Goal: Navigation & Orientation: Find specific page/section

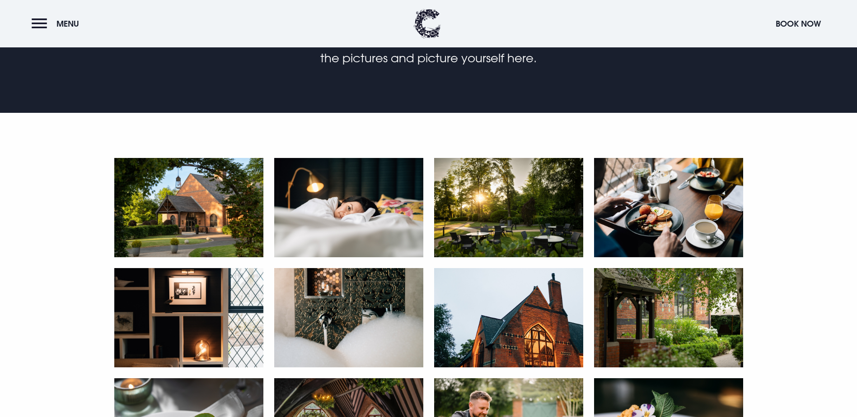
scroll to position [407, 0]
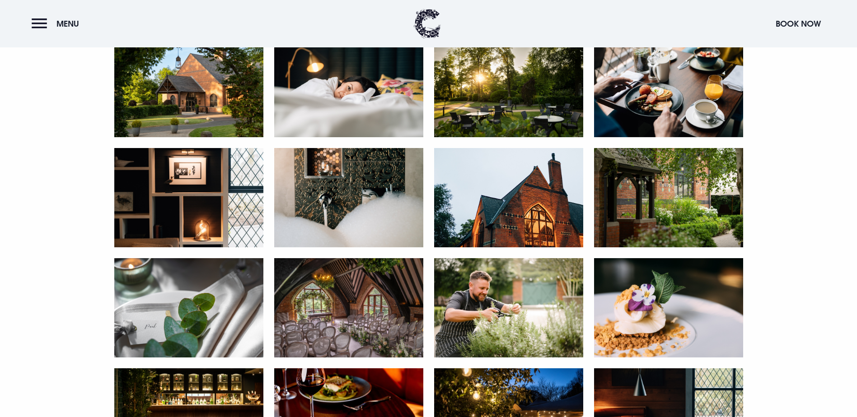
click at [191, 137] on img at bounding box center [188, 87] width 149 height 99
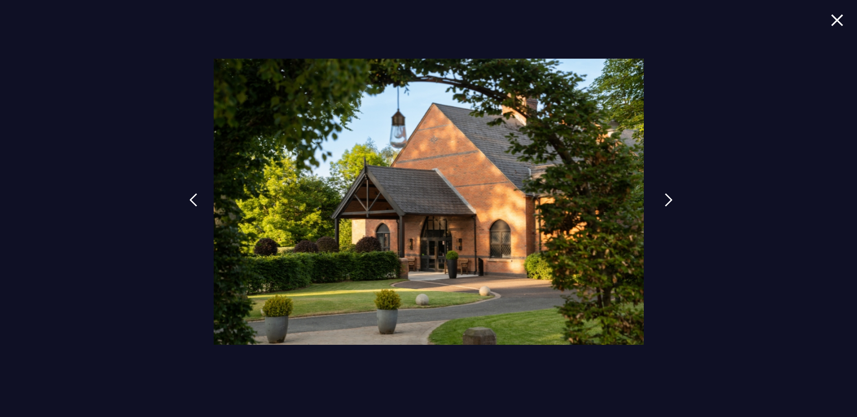
click at [660, 198] on link at bounding box center [668, 207] width 23 height 42
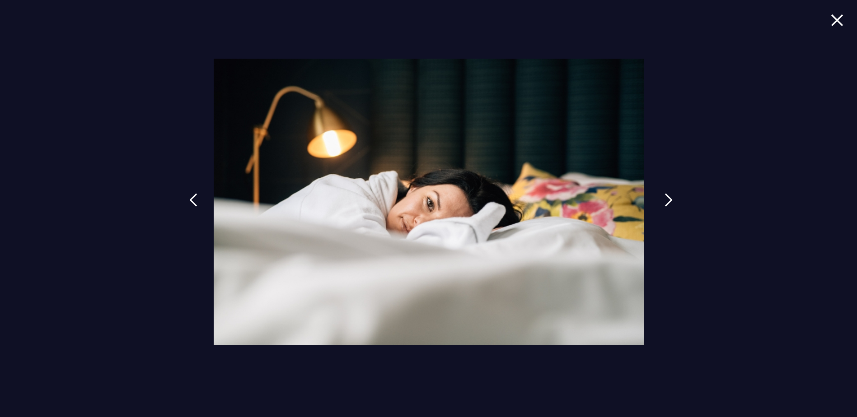
click at [660, 198] on link at bounding box center [668, 207] width 23 height 42
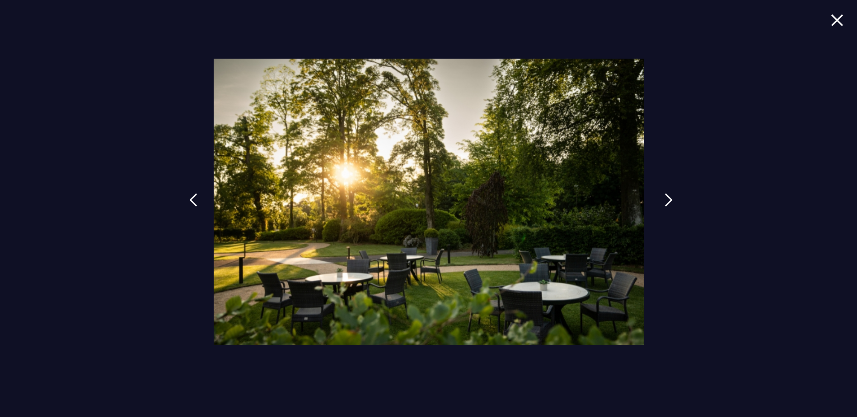
click at [662, 198] on link at bounding box center [668, 207] width 23 height 42
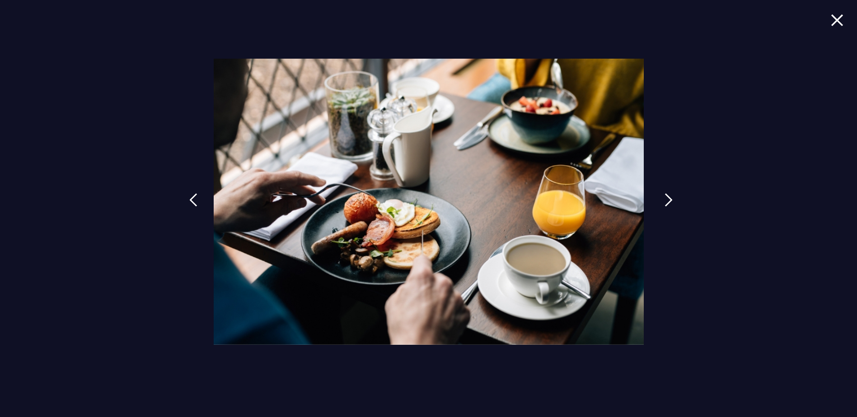
click at [662, 198] on link at bounding box center [668, 207] width 23 height 42
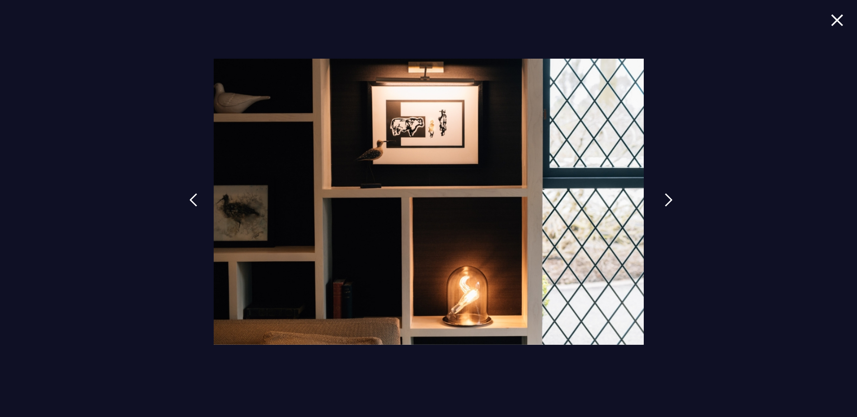
click at [662, 198] on link at bounding box center [668, 207] width 23 height 42
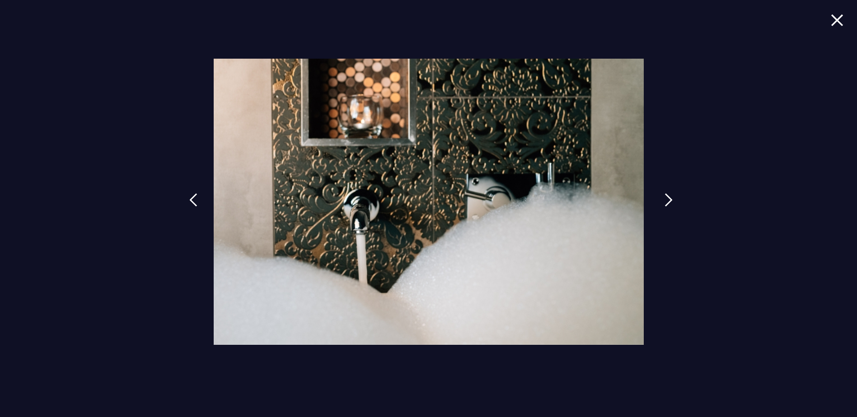
click at [662, 198] on link at bounding box center [668, 207] width 23 height 42
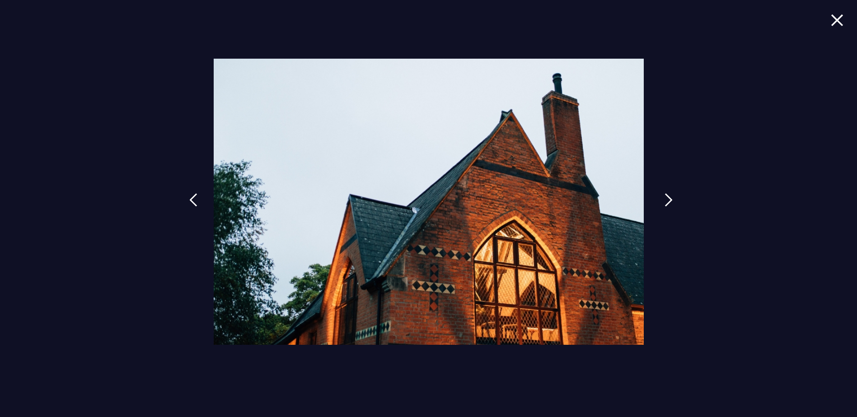
click at [662, 198] on link at bounding box center [668, 207] width 23 height 42
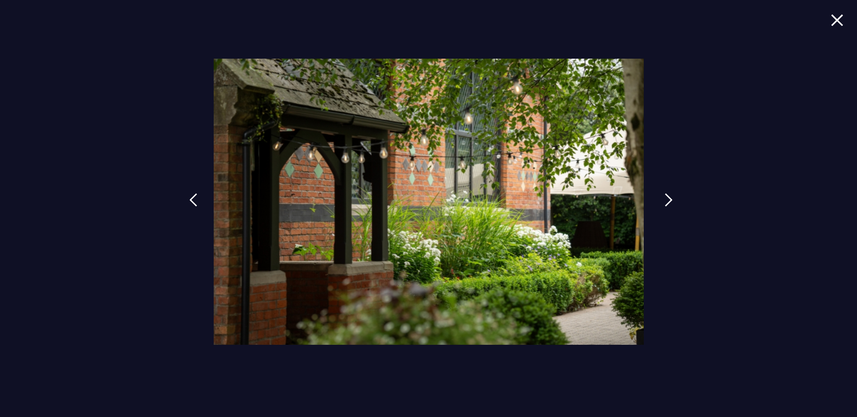
click at [662, 198] on link at bounding box center [668, 207] width 23 height 42
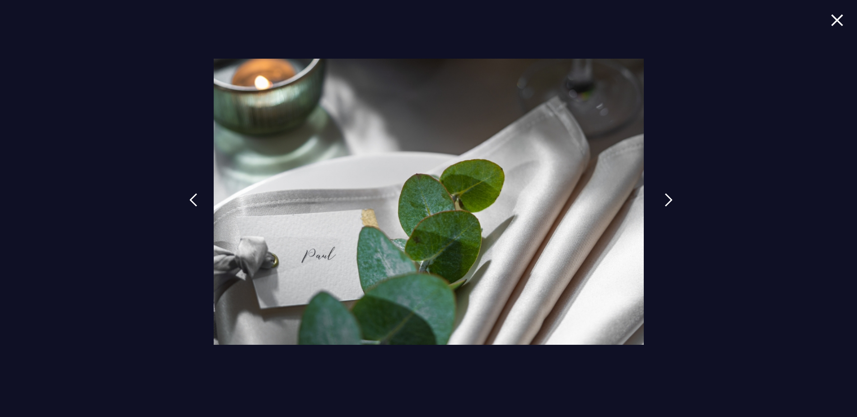
click at [662, 198] on link at bounding box center [668, 207] width 23 height 42
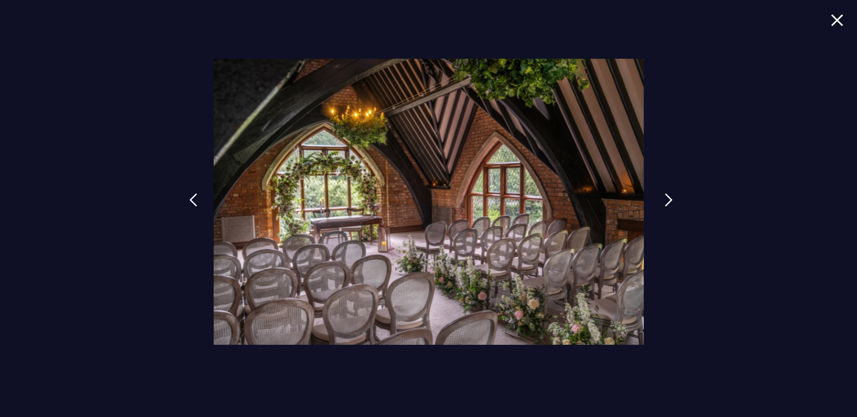
click at [662, 198] on link at bounding box center [668, 207] width 23 height 42
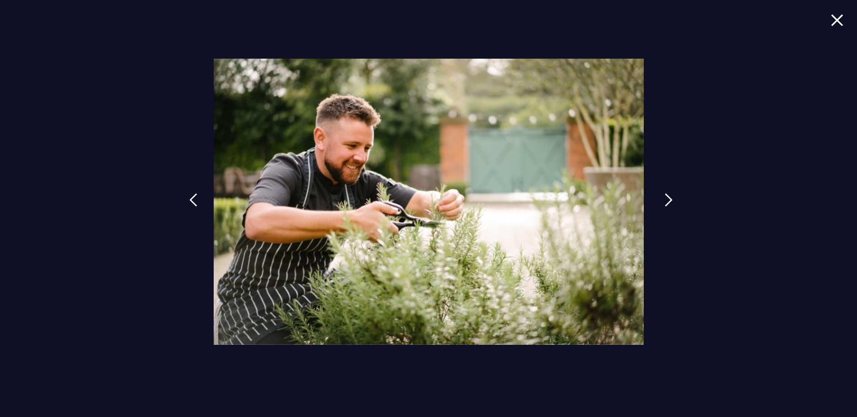
click at [662, 198] on link at bounding box center [668, 207] width 23 height 42
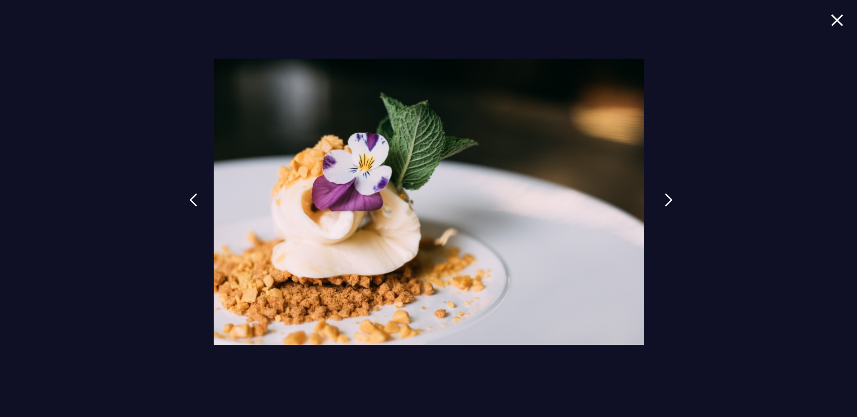
click at [662, 198] on link at bounding box center [668, 207] width 23 height 42
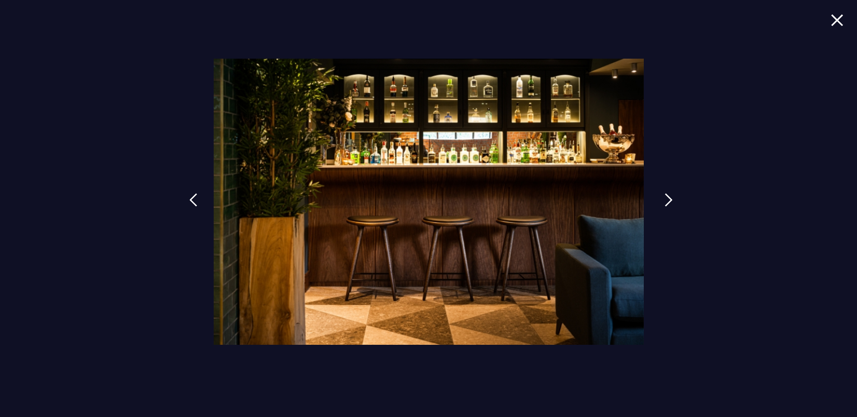
click at [662, 198] on link at bounding box center [668, 207] width 23 height 42
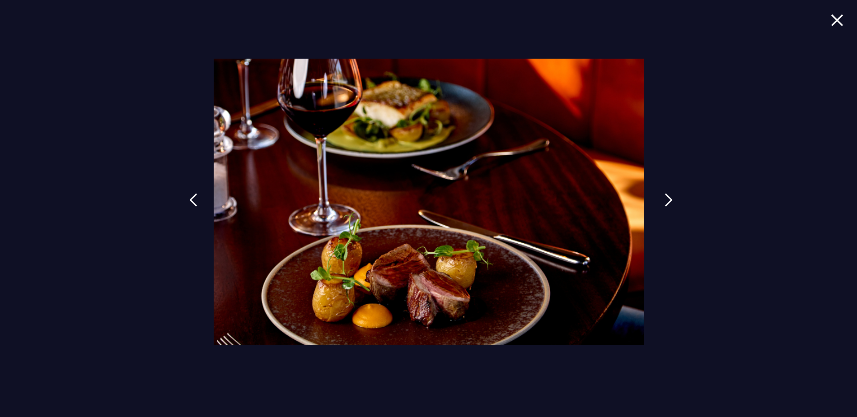
click at [662, 198] on link at bounding box center [668, 207] width 23 height 42
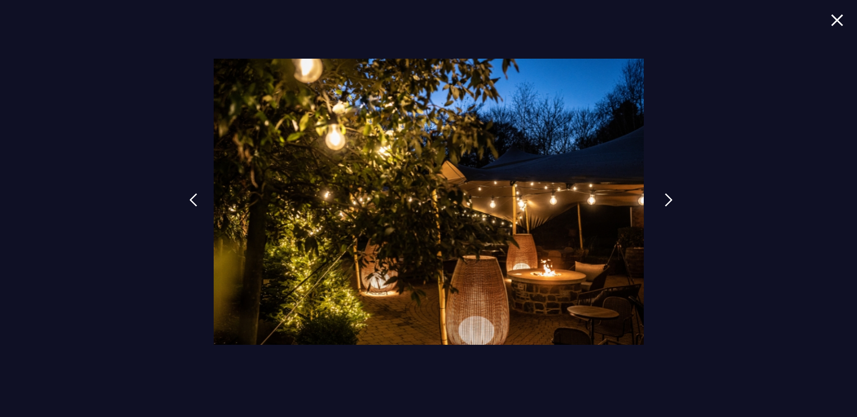
click at [662, 198] on link at bounding box center [668, 207] width 23 height 42
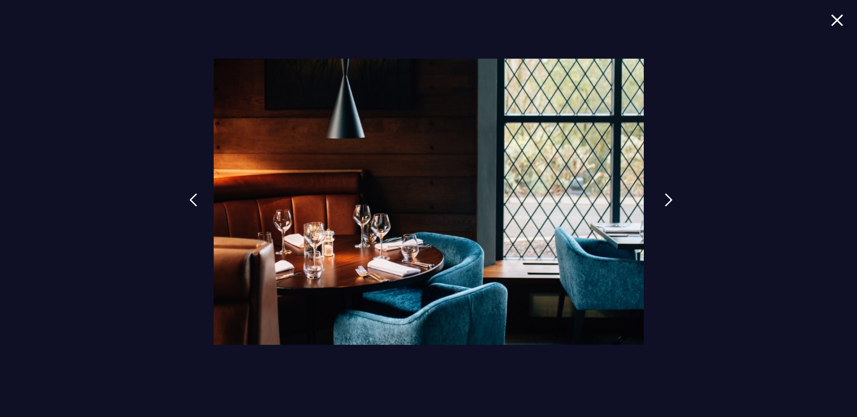
click at [662, 198] on link at bounding box center [668, 207] width 23 height 42
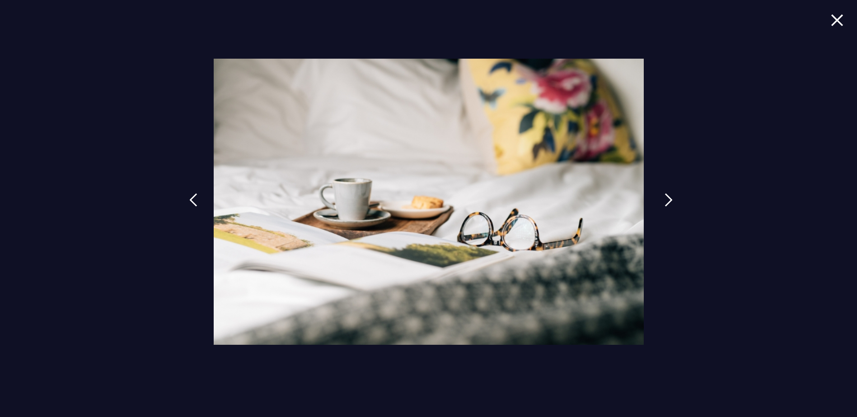
click at [662, 198] on link at bounding box center [668, 207] width 23 height 42
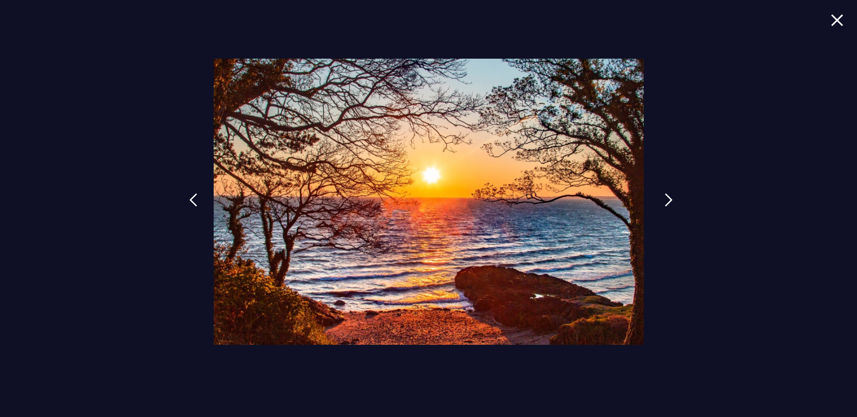
click at [662, 198] on link at bounding box center [668, 207] width 23 height 42
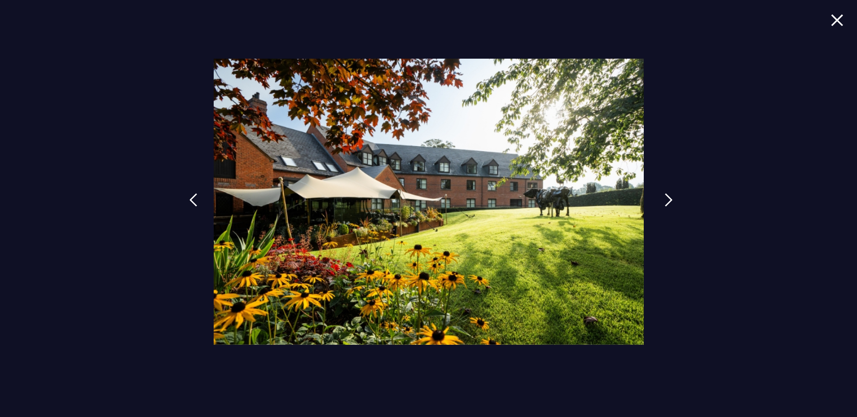
click at [662, 198] on link at bounding box center [668, 207] width 23 height 42
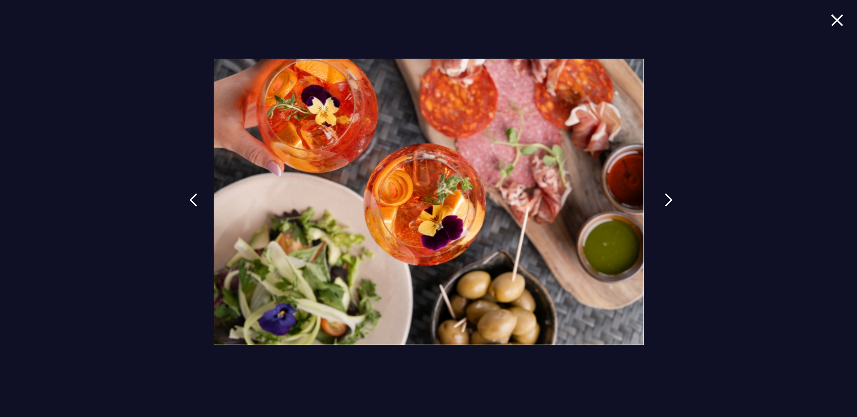
click at [662, 198] on link at bounding box center [668, 207] width 23 height 42
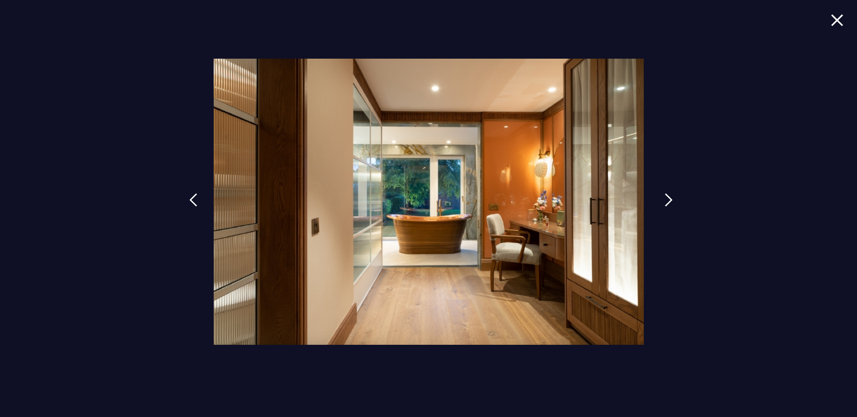
click at [662, 198] on link at bounding box center [668, 207] width 23 height 42
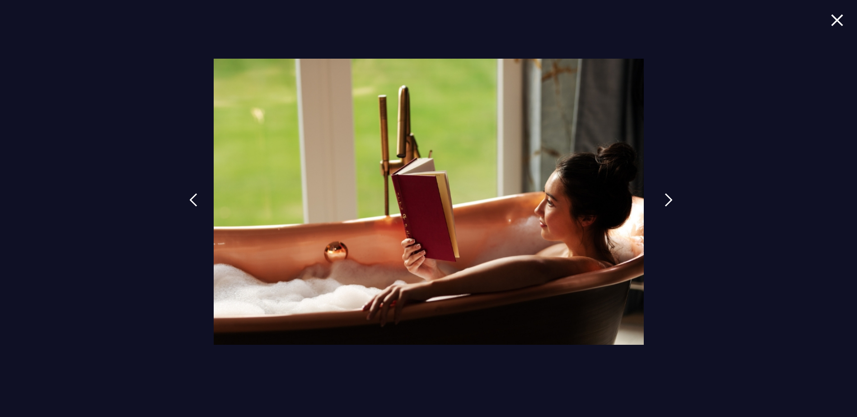
click at [662, 198] on link at bounding box center [668, 207] width 23 height 42
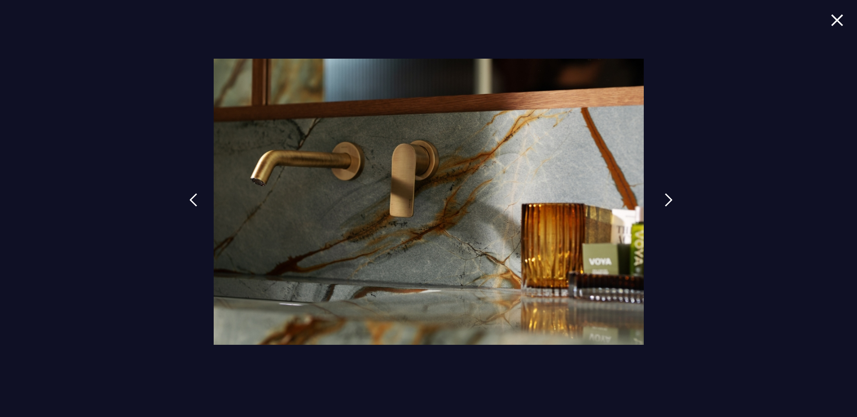
click at [662, 198] on link at bounding box center [668, 207] width 23 height 42
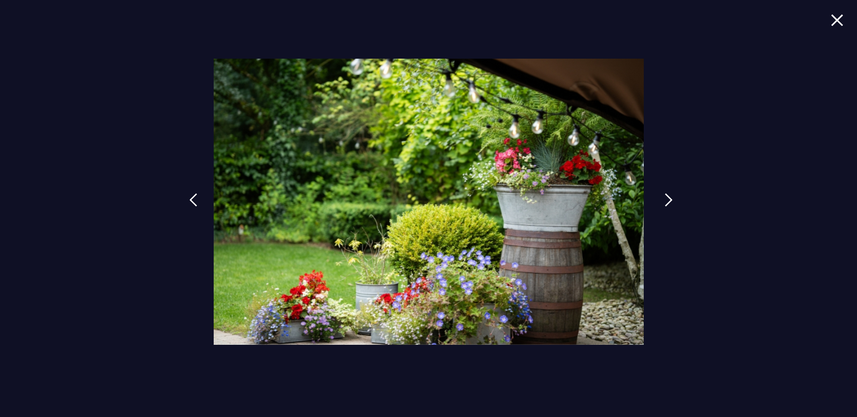
click at [662, 198] on link at bounding box center [668, 207] width 23 height 42
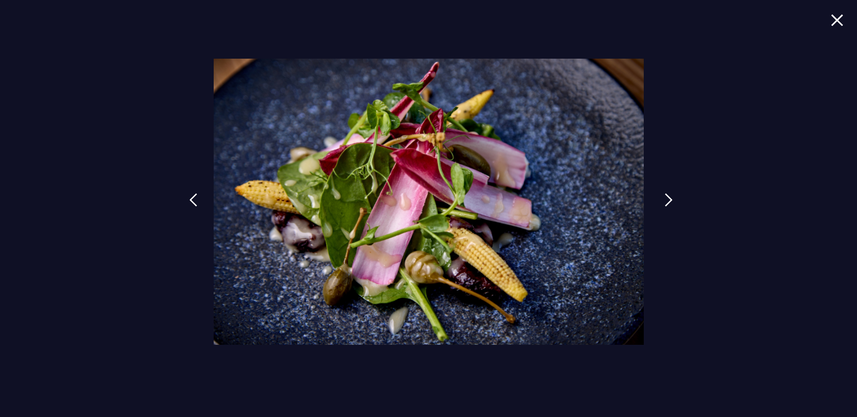
click at [662, 198] on link at bounding box center [668, 207] width 23 height 42
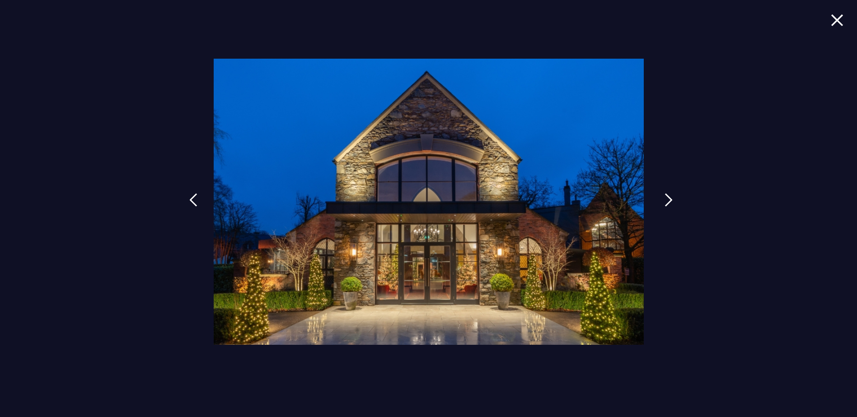
click at [662, 198] on link at bounding box center [668, 207] width 23 height 42
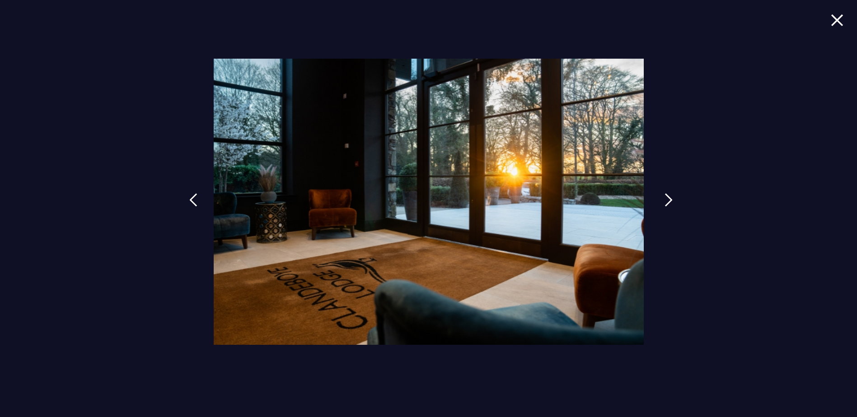
click at [662, 198] on link at bounding box center [668, 207] width 23 height 42
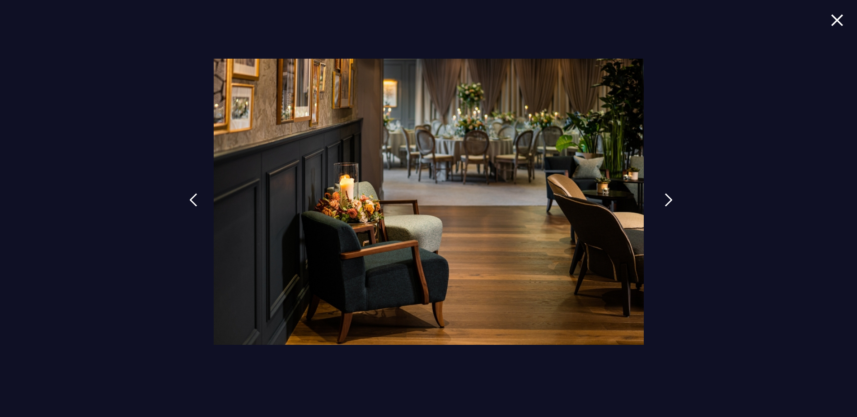
click at [662, 198] on link at bounding box center [668, 207] width 23 height 42
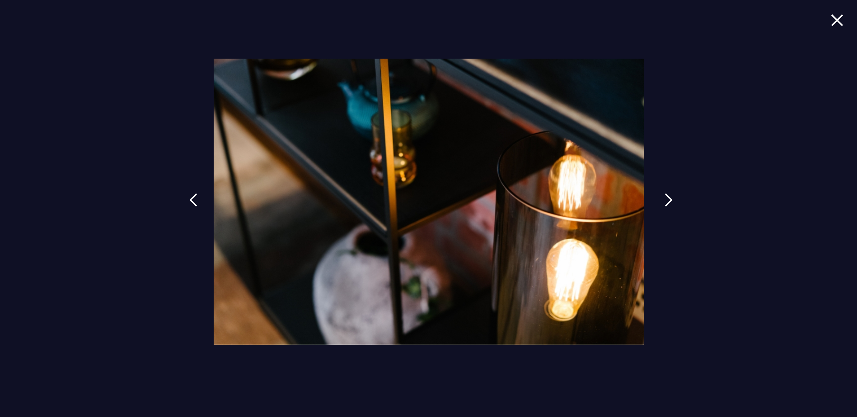
click at [662, 198] on link at bounding box center [668, 207] width 23 height 42
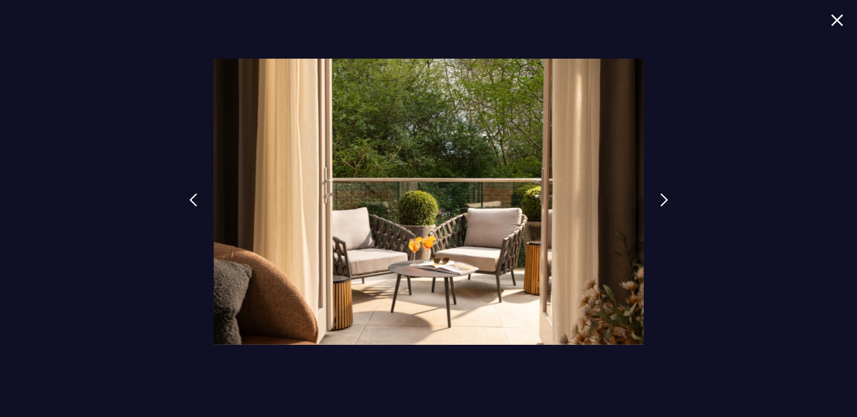
click at [834, 18] on img at bounding box center [837, 20] width 13 height 12
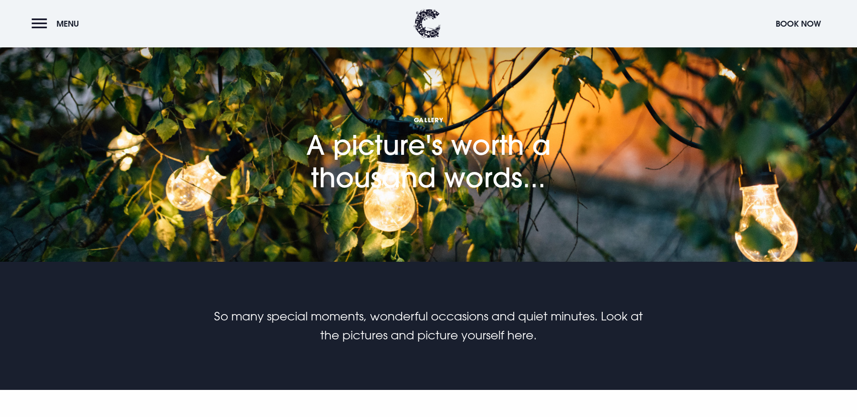
scroll to position [0, 0]
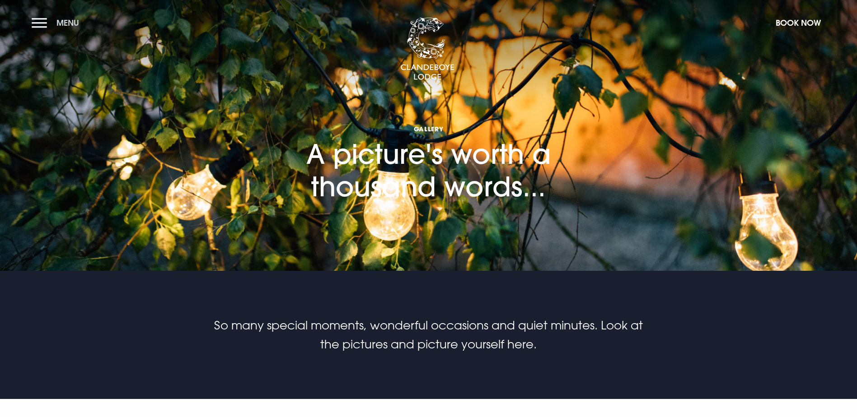
click at [40, 28] on button "Menu" at bounding box center [58, 22] width 52 height 19
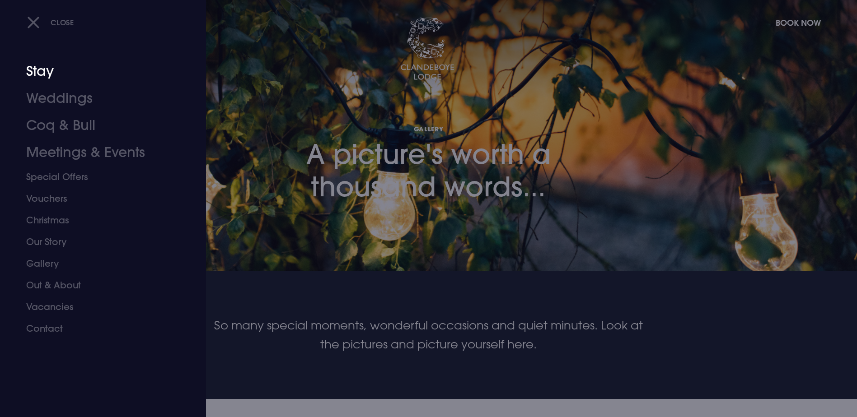
click at [46, 72] on link "Stay" at bounding box center [97, 71] width 143 height 27
